Goal: Task Accomplishment & Management: Manage account settings

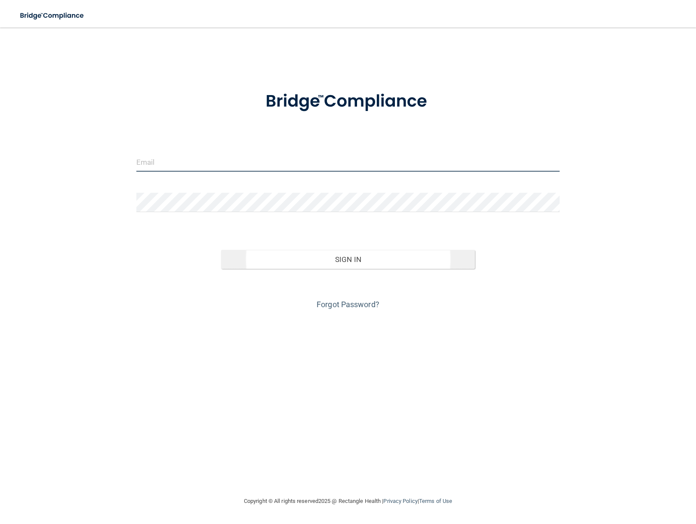
type input "[EMAIL_ADDRESS][DOMAIN_NAME]"
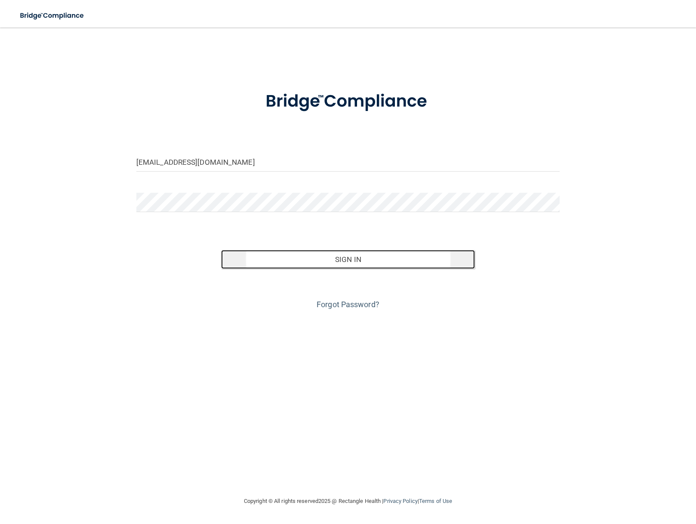
click at [357, 269] on button "Sign In" at bounding box center [348, 259] width 254 height 19
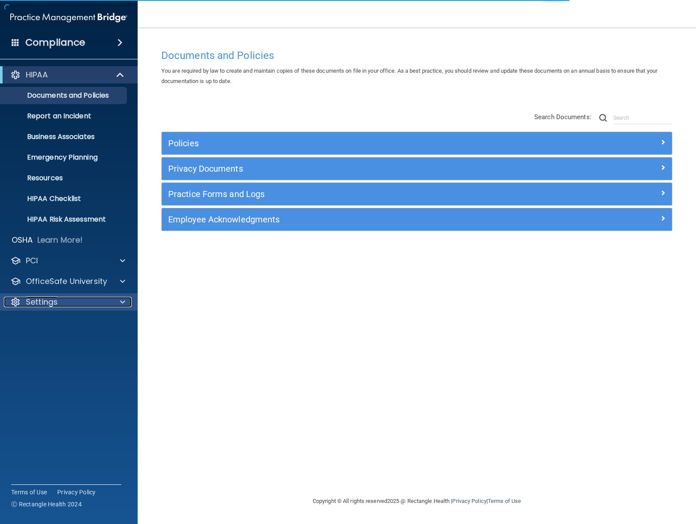
click at [70, 300] on div "Settings" at bounding box center [57, 302] width 107 height 10
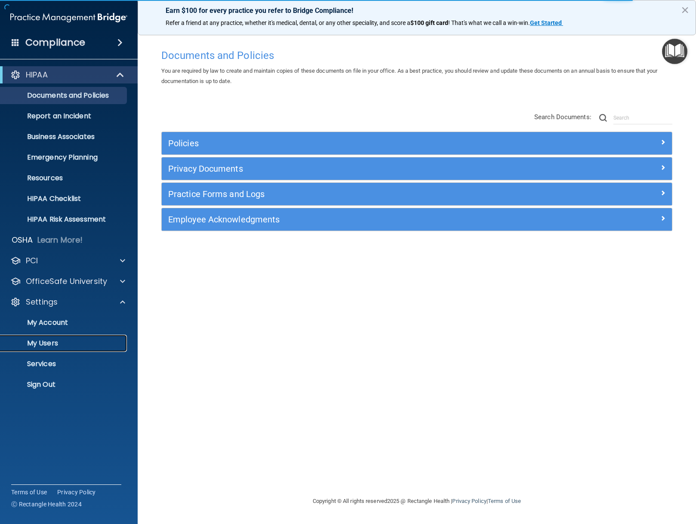
click at [49, 343] on p "My Users" at bounding box center [64, 343] width 117 height 9
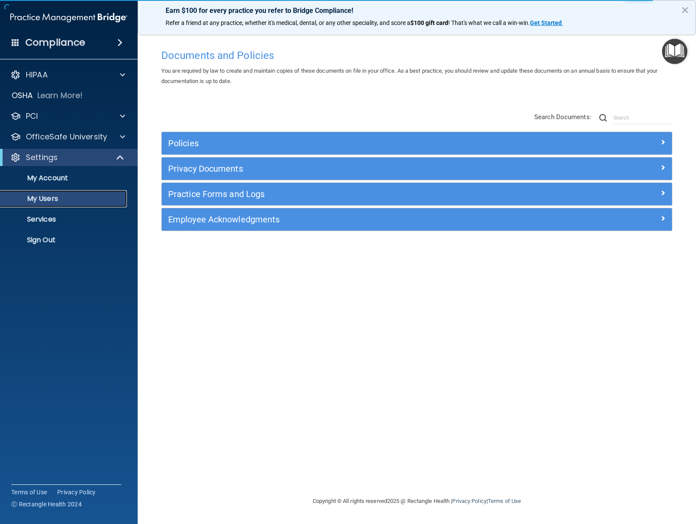
select select "20"
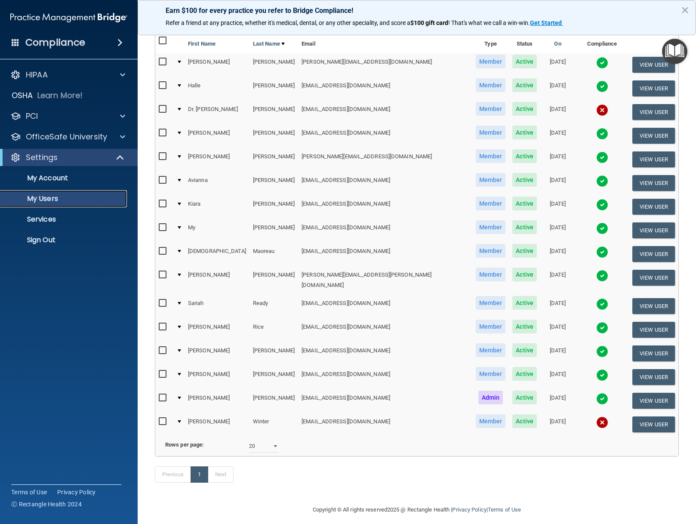
scroll to position [93, 0]
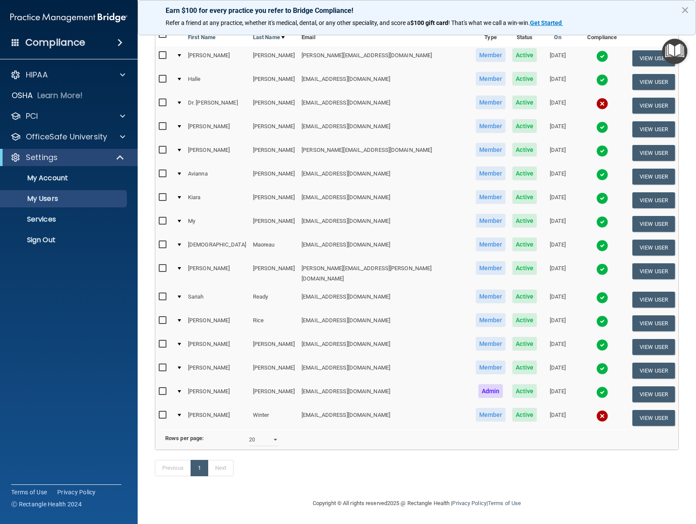
click at [160, 412] on input "checkbox" at bounding box center [164, 415] width 10 height 7
checkbox input "true"
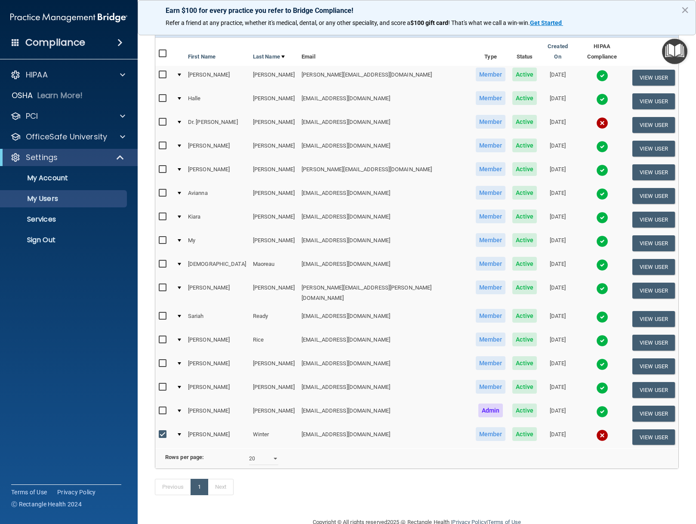
scroll to position [0, 0]
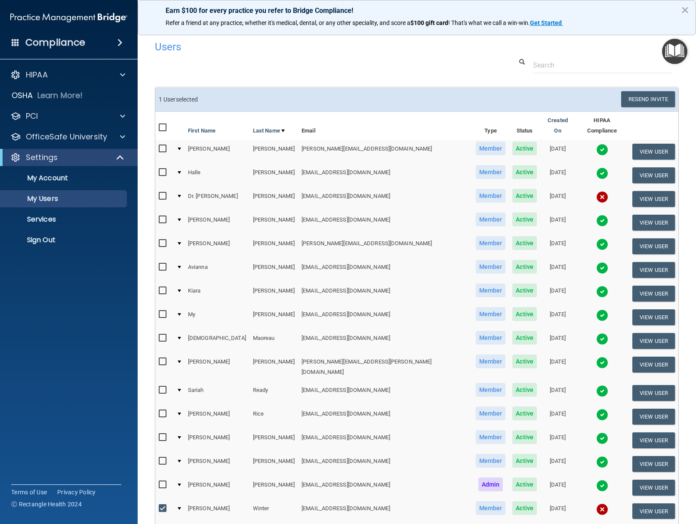
click at [163, 193] on input "checkbox" at bounding box center [164, 196] width 10 height 7
checkbox input "true"
click at [644, 99] on button "Resend Invite" at bounding box center [648, 99] width 54 height 16
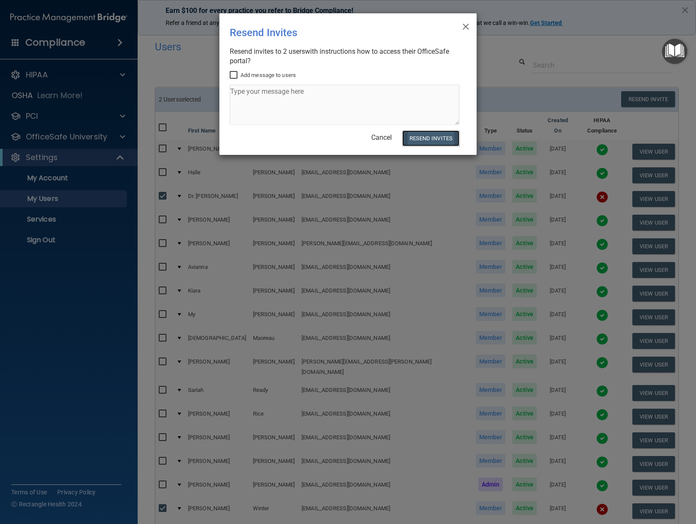
click at [419, 141] on button "Resend Invites" at bounding box center [430, 138] width 57 height 16
